Goal: Navigation & Orientation: Find specific page/section

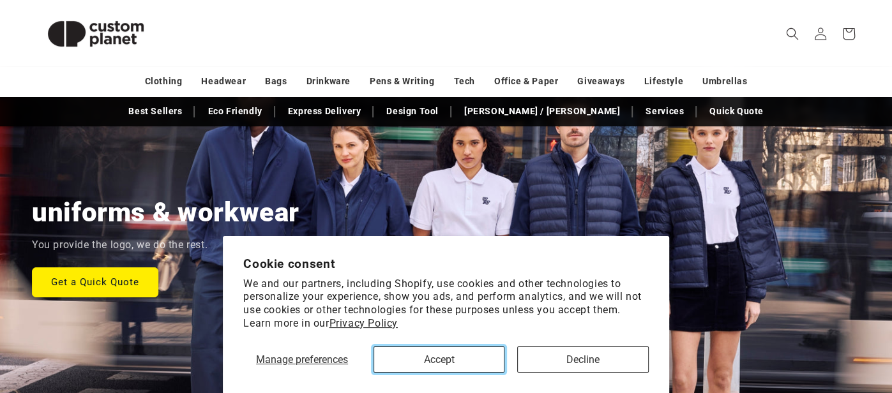
click at [396, 372] on button "Accept" at bounding box center [438, 360] width 131 height 26
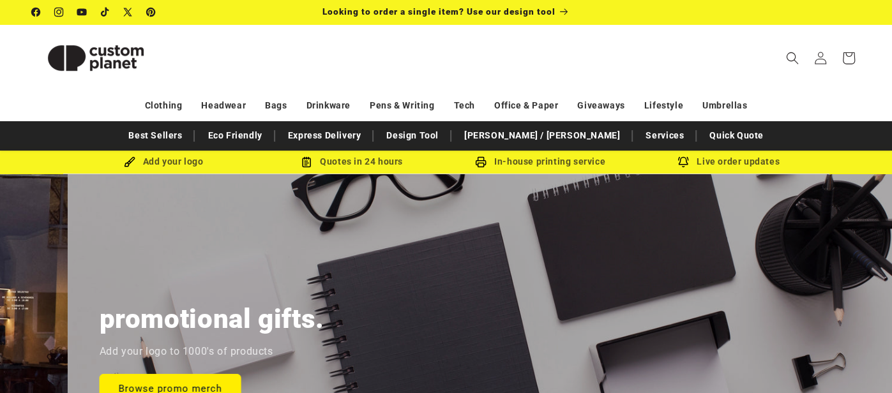
scroll to position [0, 1783]
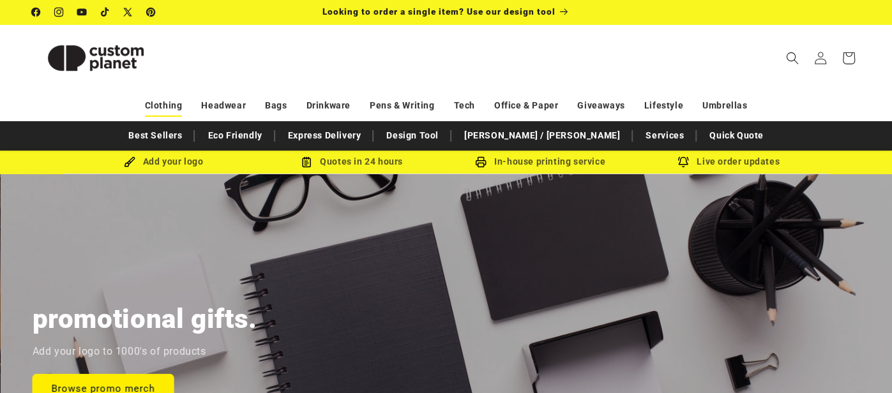
click at [166, 100] on link "Clothing" at bounding box center [164, 105] width 38 height 22
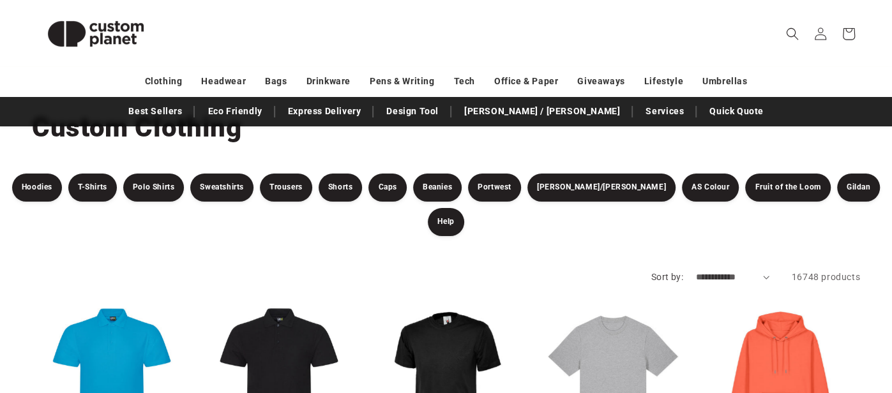
scroll to position [63, 0]
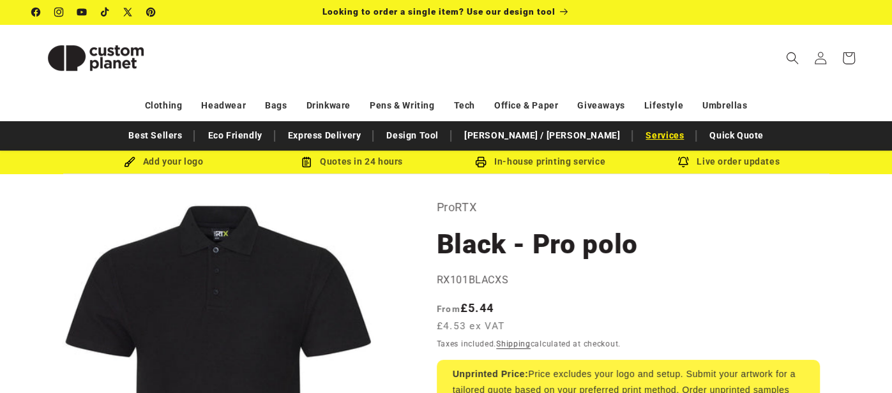
click at [639, 131] on link "Services" at bounding box center [664, 135] width 51 height 22
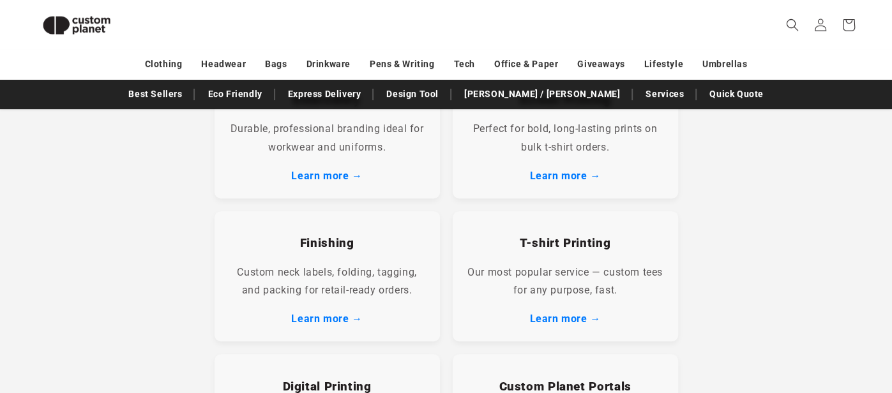
scroll to position [321, 0]
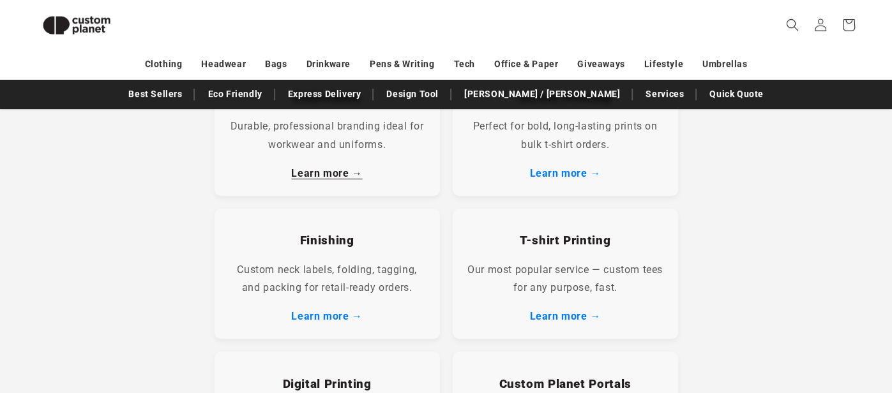
click at [310, 173] on link "Learn more →" at bounding box center [326, 173] width 71 height 12
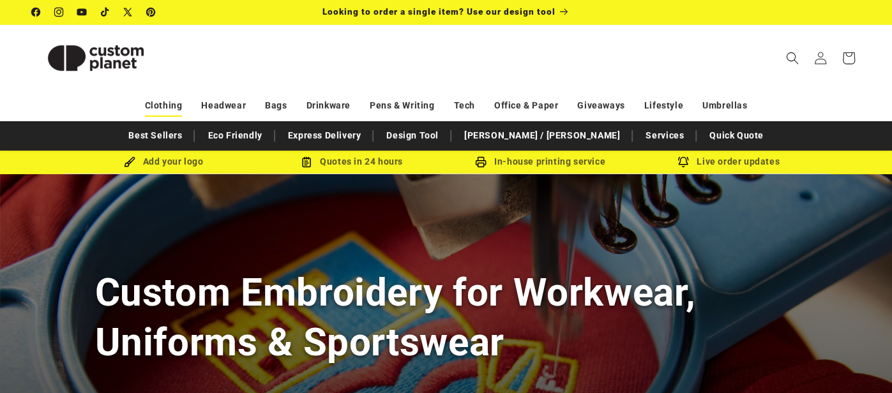
click at [160, 103] on link "Clothing" at bounding box center [164, 105] width 38 height 22
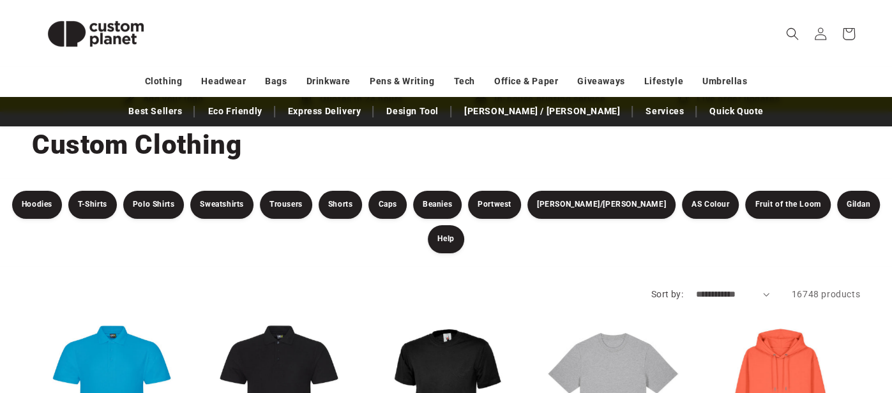
scroll to position [62, 0]
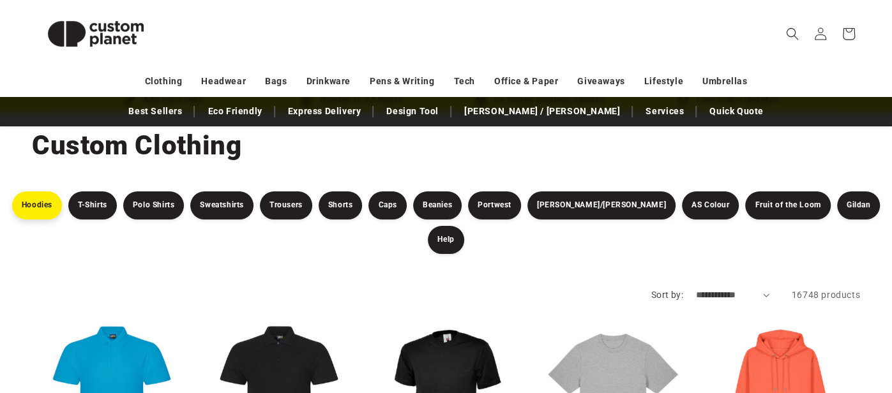
click at [45, 202] on link "Hoodies" at bounding box center [37, 206] width 50 height 28
